Goal: Find specific page/section: Find specific page/section

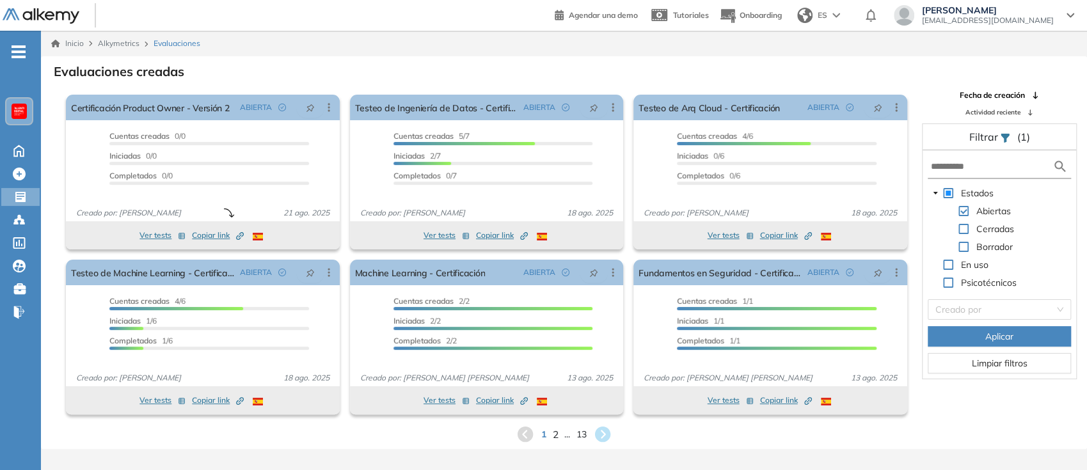
click at [553, 436] on span "2" at bounding box center [556, 434] width 6 height 15
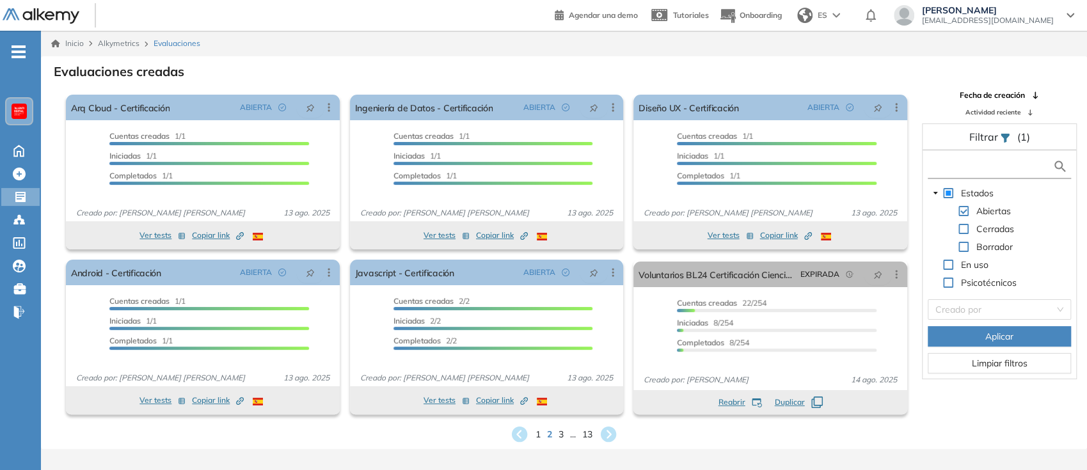
click at [957, 168] on input "text" at bounding box center [992, 166] width 122 height 13
click at [990, 338] on span "Aplicar" at bounding box center [999, 336] width 28 height 14
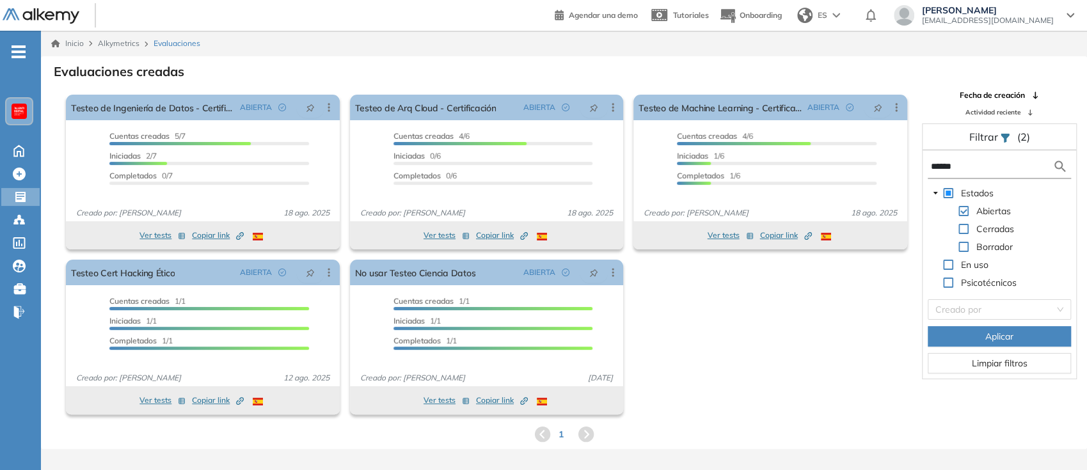
click at [542, 438] on icon at bounding box center [542, 434] width 19 height 19
click at [587, 437] on icon at bounding box center [585, 434] width 15 height 15
click at [946, 162] on input "******" at bounding box center [992, 166] width 122 height 13
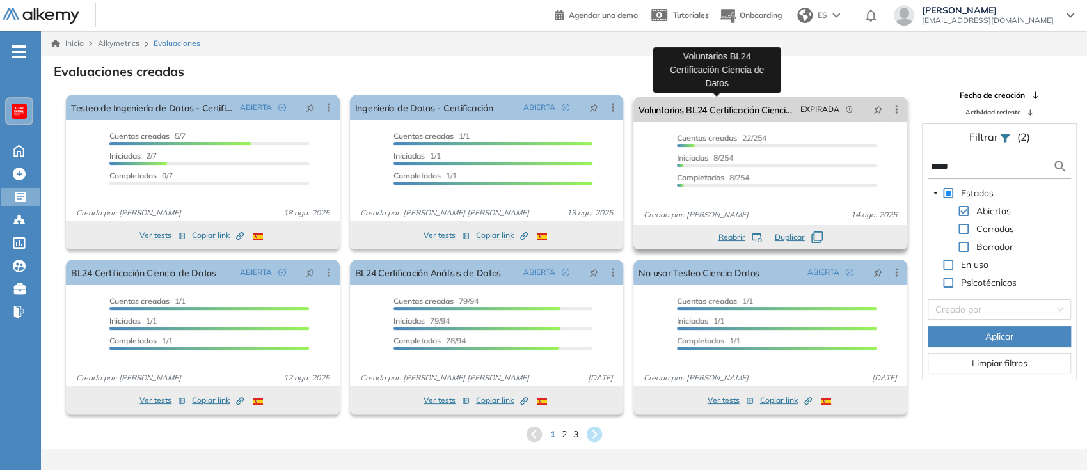
type input "*****"
click at [702, 112] on link "Voluntarios BL24 Certificación Ciencia de Datos" at bounding box center [716, 110] width 157 height 26
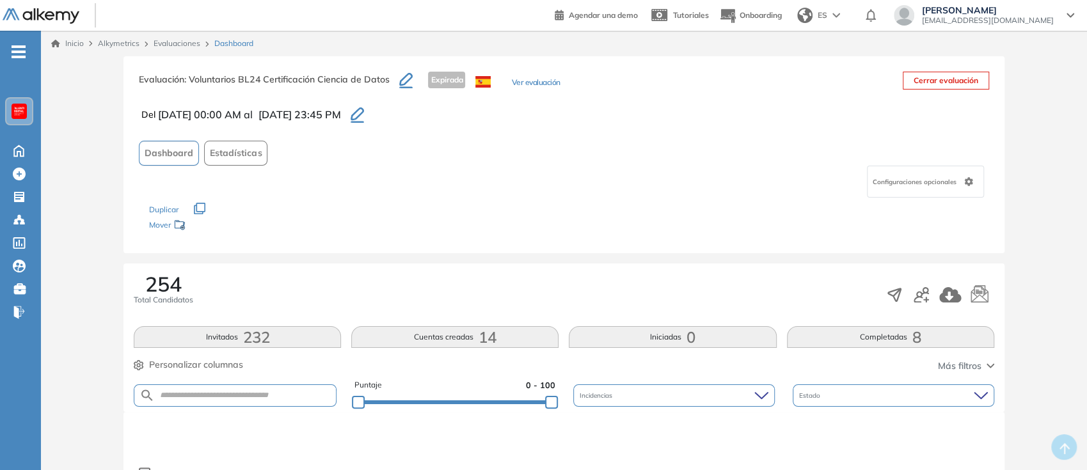
click at [532, 87] on button "Ver evaluación" at bounding box center [535, 83] width 49 height 13
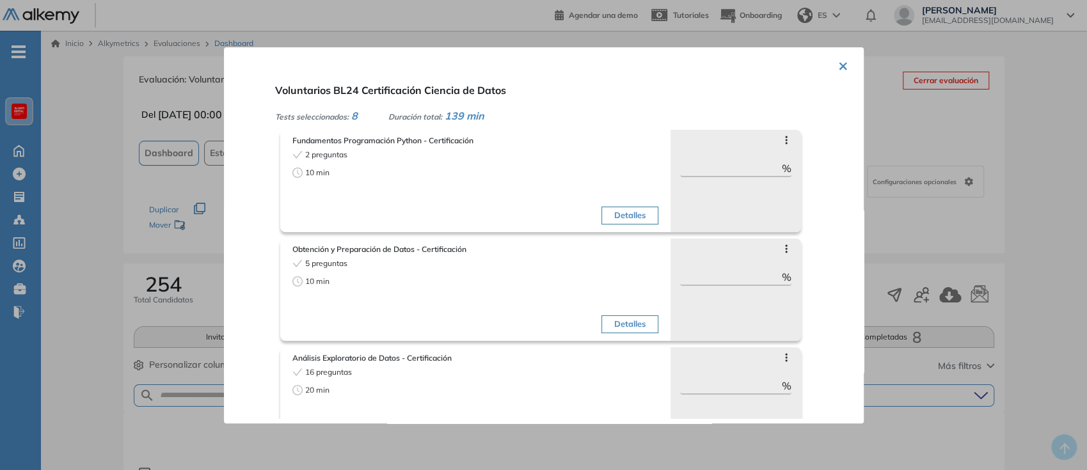
click at [838, 59] on button "×" at bounding box center [843, 64] width 10 height 25
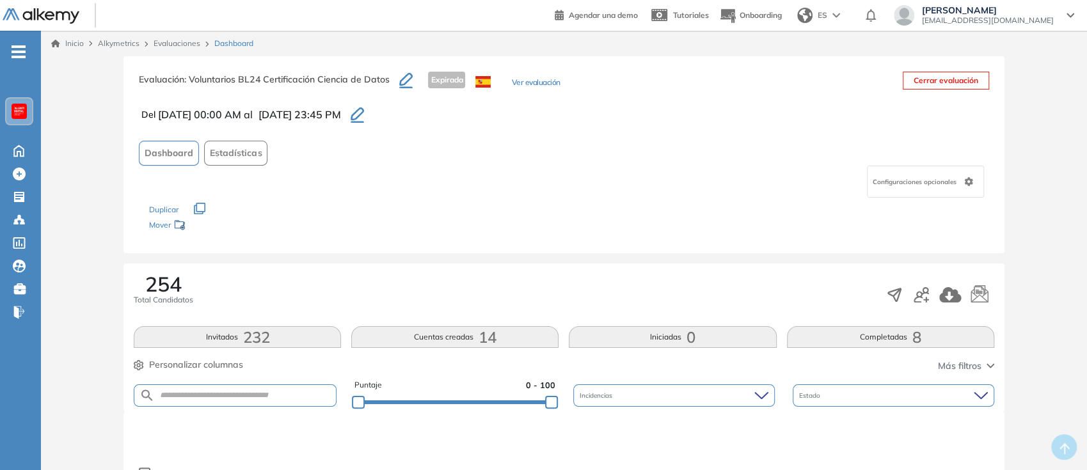
click at [230, 154] on span "Estadísticas" at bounding box center [236, 152] width 52 height 13
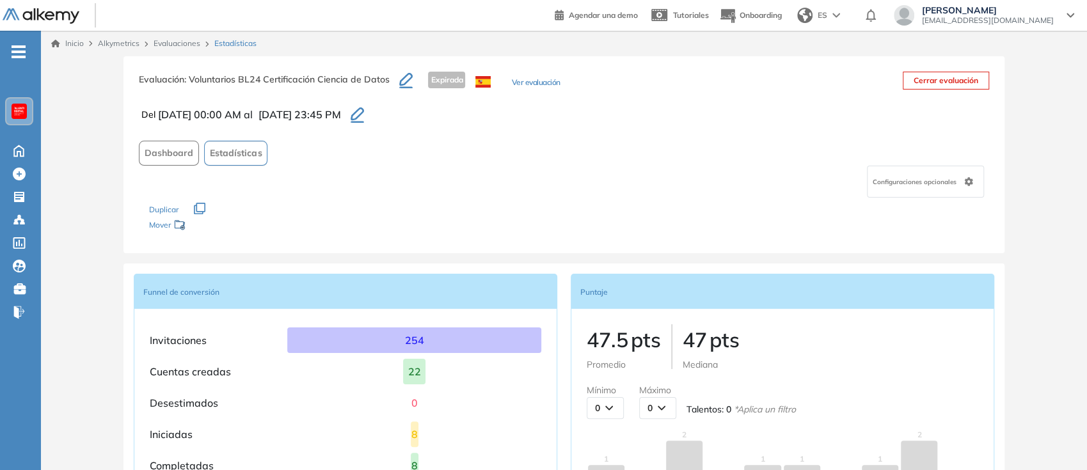
scroll to position [1, 0]
click at [195, 40] on link "Evaluaciones" at bounding box center [177, 43] width 47 height 10
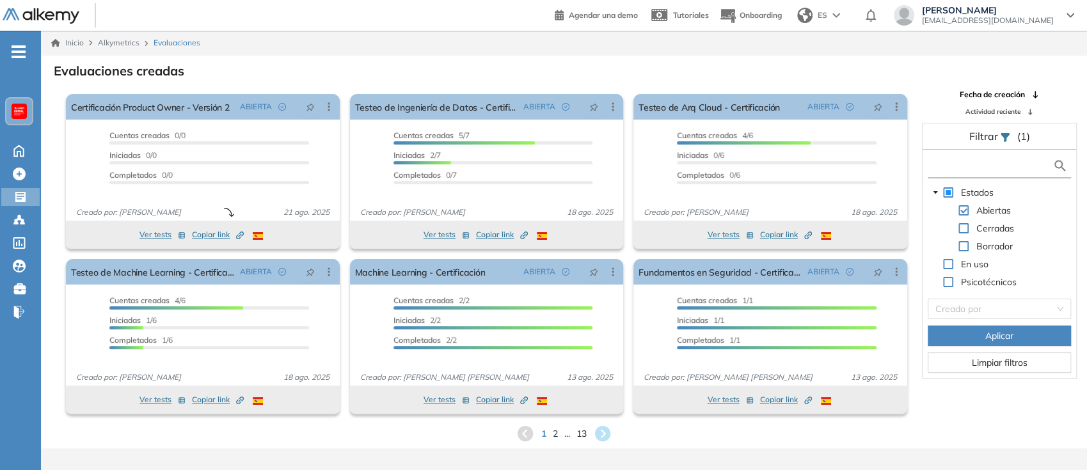
click at [960, 162] on input "text" at bounding box center [992, 165] width 122 height 13
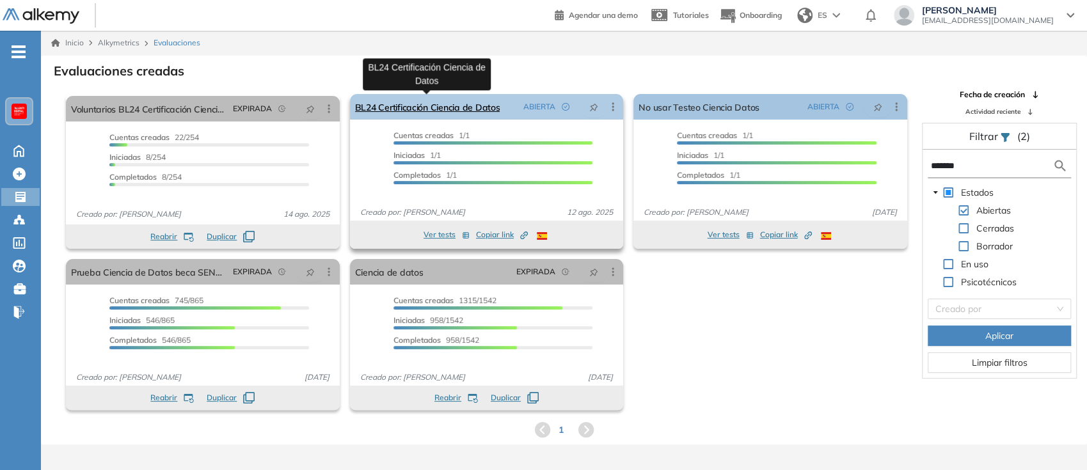
type input "*******"
click at [453, 109] on link "BL24 Certificación Ciencia de Datos" at bounding box center [427, 107] width 145 height 26
